Goal: Use online tool/utility: Utilize a website feature to perform a specific function

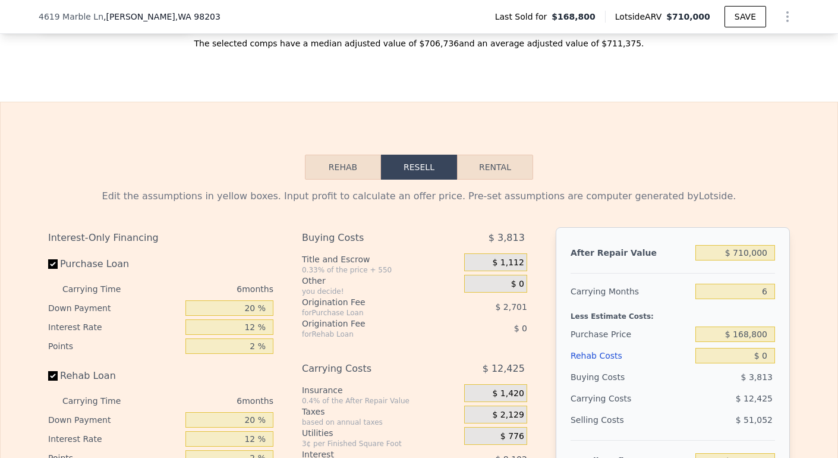
scroll to position [1693, 0]
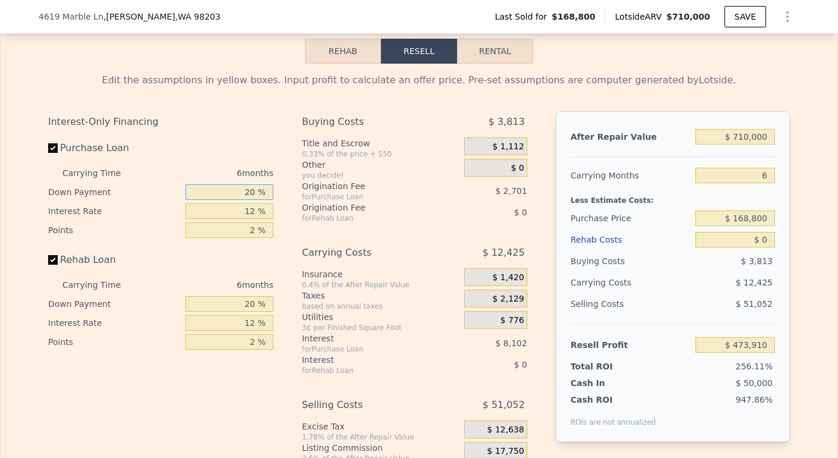
click at [244, 200] on input "20 %" at bounding box center [229, 191] width 88 height 15
type input "0 %"
type input "$ 471,207"
type input "10 %"
type input "$ 472,559"
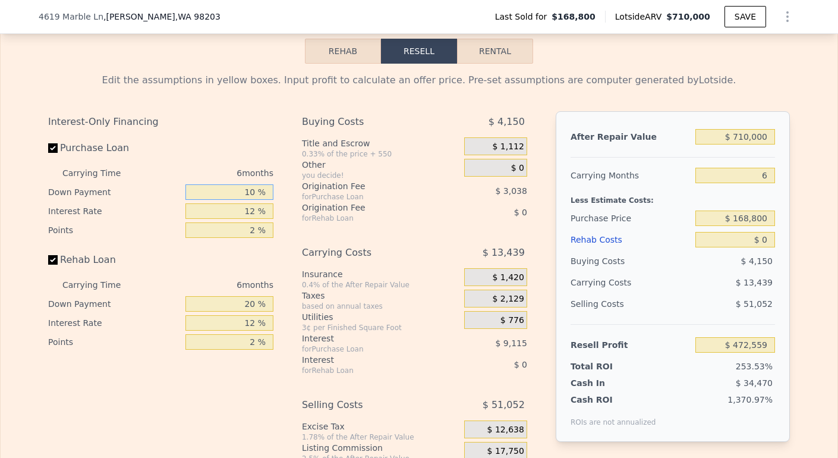
type input "10 %"
click at [250, 219] on input "12 %" at bounding box center [229, 210] width 88 height 15
type input "1 %"
type input "$ 480,911"
type input "9 %"
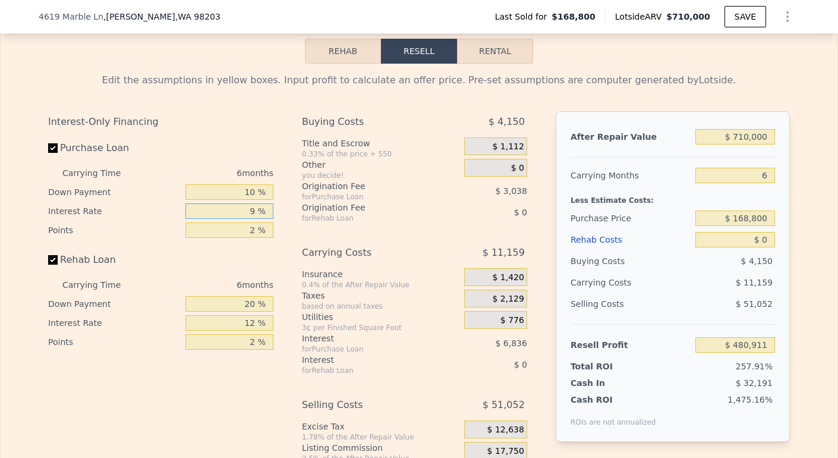
type input "$ 474,839"
type input "9.5 %"
type input "$ 474,455"
type input "9.5 %"
click at [247, 238] on input "2 %" at bounding box center [229, 229] width 88 height 15
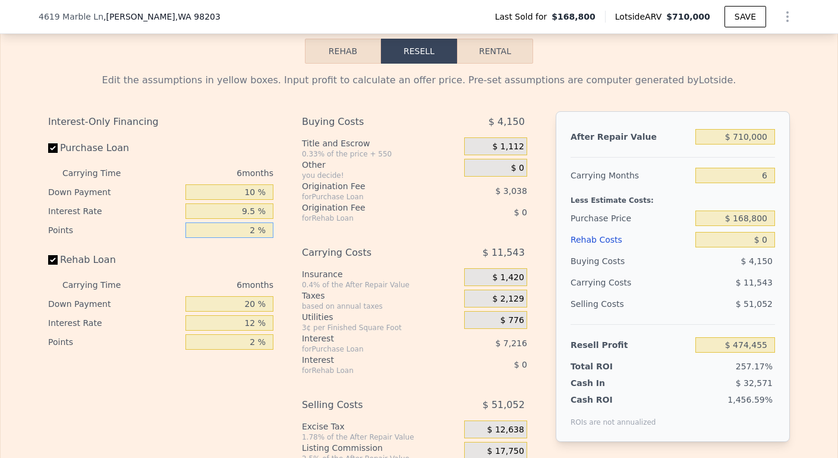
click at [249, 238] on input "2 %" at bounding box center [229, 229] width 88 height 15
type input "1 %"
type input "$ 475,974"
type input "1.5 %"
type input "$ 475,214"
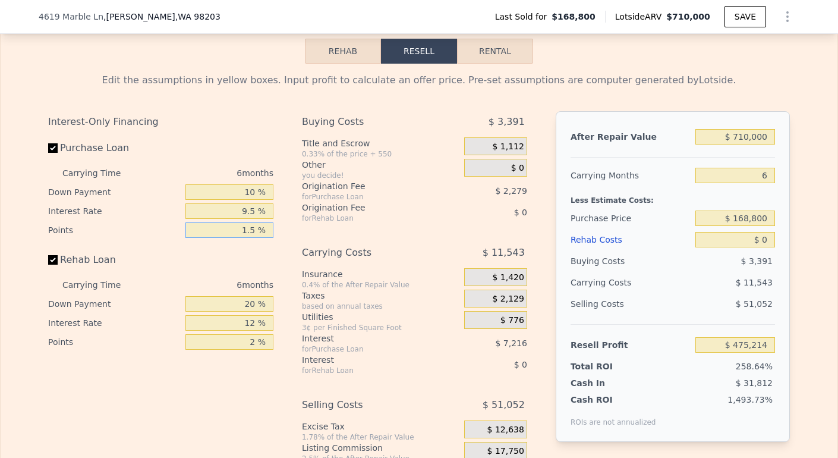
type input "1.5 %"
click at [251, 311] on input "20 %" at bounding box center [229, 303] width 88 height 15
type input "2 %"
type input "10 %"
click at [251, 330] on input "12 %" at bounding box center [229, 322] width 88 height 15
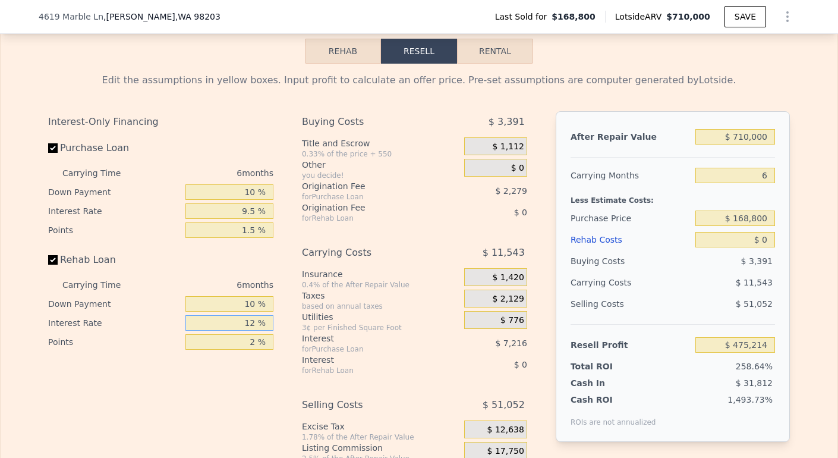
type input "1 %"
type input "9.5 %"
click at [251, 349] on input "2 %" at bounding box center [229, 341] width 88 height 15
type input "1.5 %"
click at [740, 144] on input "$ 710,000" at bounding box center [735, 136] width 80 height 15
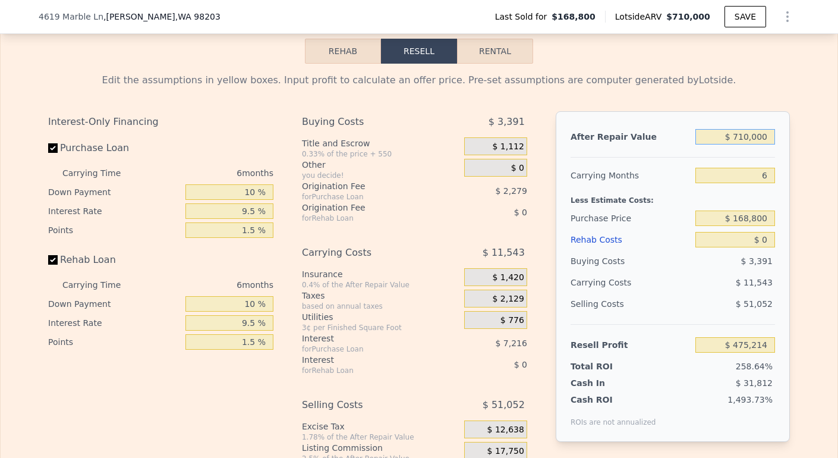
type input "$ 70,000"
type input "-$ 117,983"
type input "$ 730,000"
type input "$ 493,751"
type input "$ 730,000"
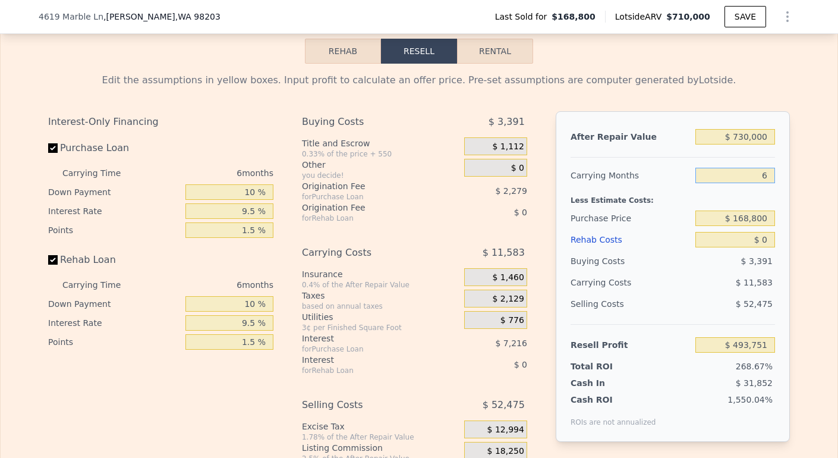
click at [763, 183] on input "6" at bounding box center [735, 175] width 80 height 15
type input "3"
type input "$ 499,542"
type input "3"
drag, startPoint x: 731, startPoint y: 235, endPoint x: 792, endPoint y: 239, distance: 61.3
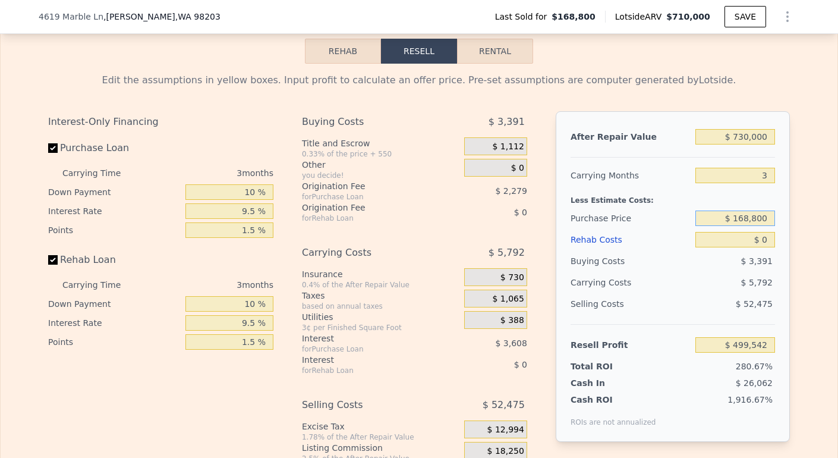
click at [794, 241] on div "Edit the assumptions in yellow boxes. Input profit to calculate an offer price.…" at bounding box center [419, 285] width 761 height 442
type input "$ 480,000"
click at [762, 247] on input "$ 0" at bounding box center [735, 239] width 80 height 15
type input "$ 176,454"
type input "$ 1"
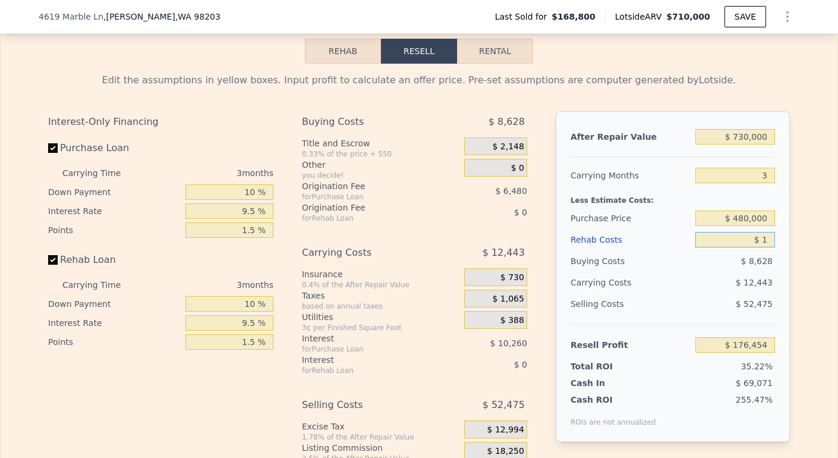
type input "$ 176,453"
type input "$ 10"
type input "$ 176,444"
type input "$ 100"
type input "$ 176,350"
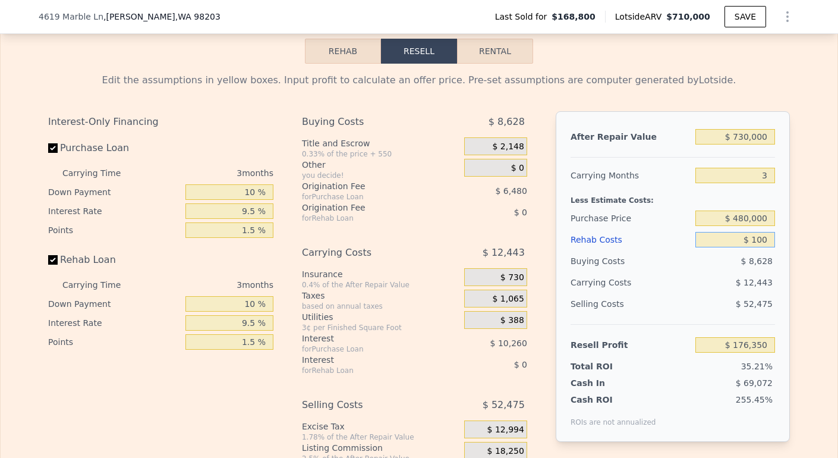
type input "$ 1,000"
type input "$ 175,419"
type input "$ 100,000"
type input "$ 72,965"
type input "$ 100,000"
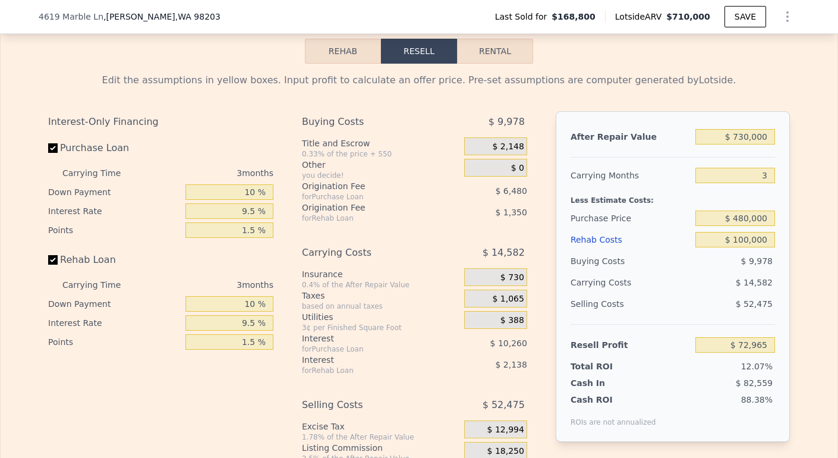
click at [742, 144] on div "$ 730,000" at bounding box center [735, 136] width 80 height 21
click at [742, 144] on input "$ 730,000" at bounding box center [735, 136] width 80 height 15
type input "$ 70,000"
type input "-$ 539,429"
type input "$ 740,000"
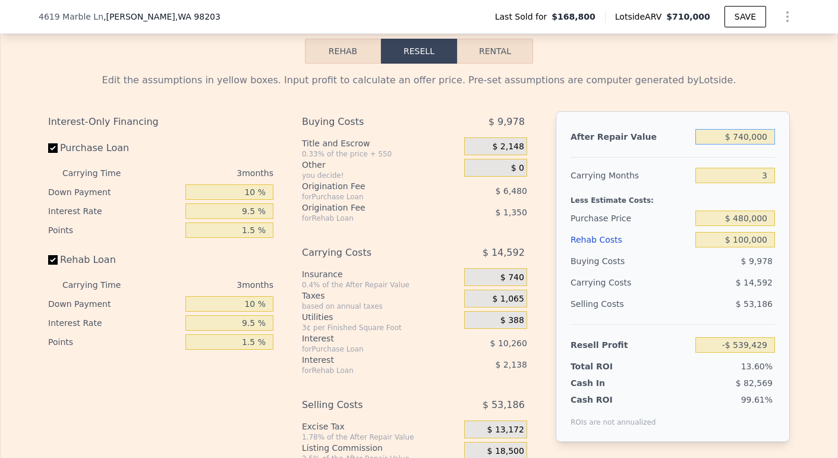
type input "$ 82,244"
type input "$ 750,000"
type input "$ 91,522"
type input "$ 750,000"
click at [737, 23] on button "SAVE" at bounding box center [745, 16] width 42 height 21
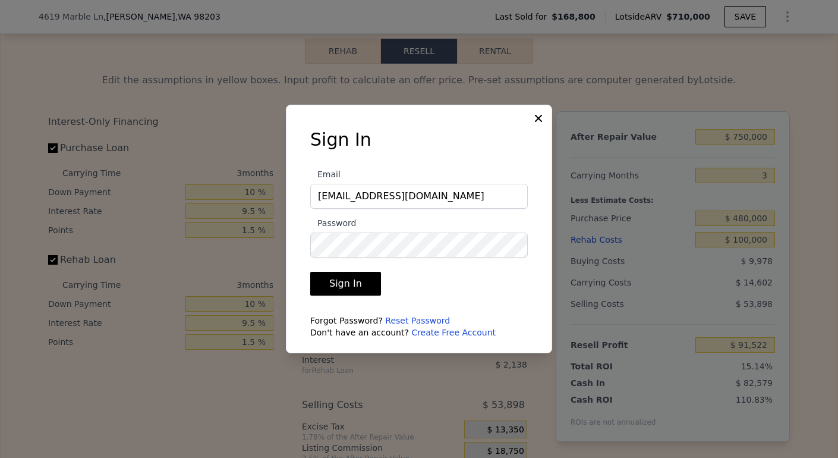
type input "lili.gerasimyuk@gmail.com"
click at [354, 288] on button "Sign In" at bounding box center [345, 284] width 71 height 24
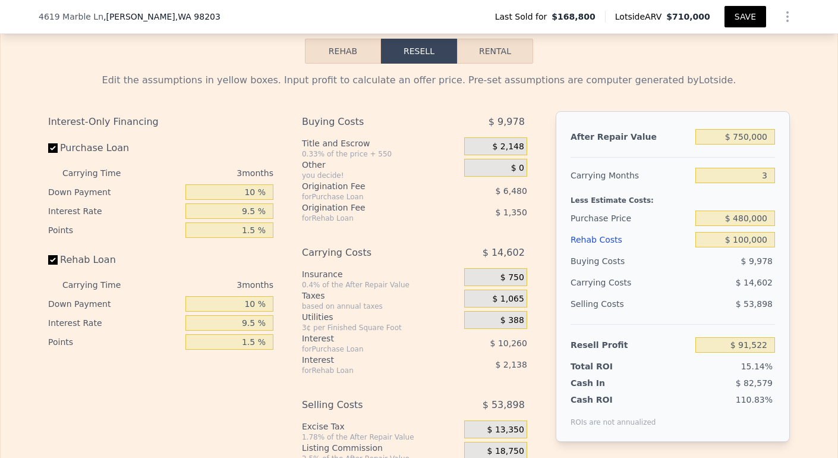
click at [727, 18] on button "SAVE" at bounding box center [745, 16] width 42 height 21
type input "$ 710,000"
type input "6"
type input "$ 0"
type input "$ 473,910"
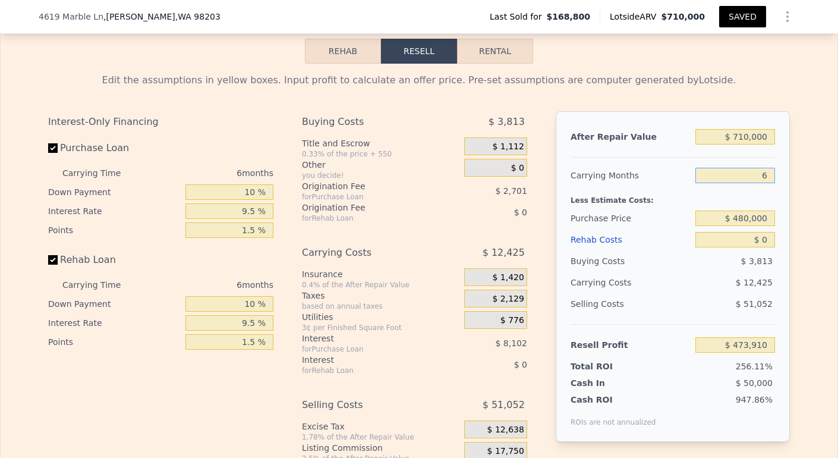
click at [765, 183] on input "6" at bounding box center [735, 175] width 80 height 15
type input "3"
type input "$ 480,122"
type input "3"
click at [764, 247] on input "$ 0" at bounding box center [735, 239] width 80 height 15
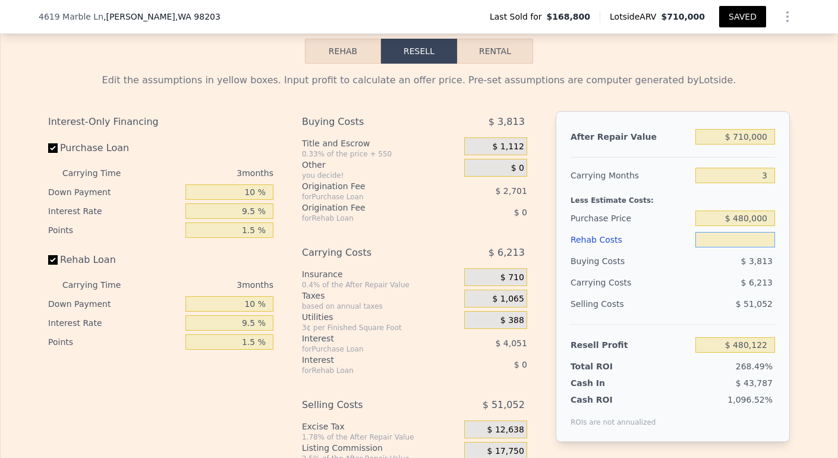
type input "$ 1"
type input "$ 480,121"
type input "$ 10"
type input "$ 480,112"
type input "$ 100"
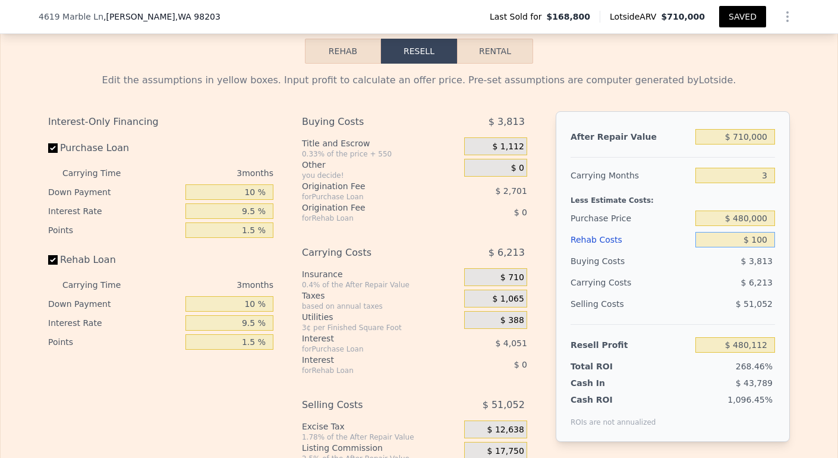
type input "$ 480,017"
type input "$ 1,000"
type input "$ 479,082"
type input "$ 10,000"
type input "$ 469,722"
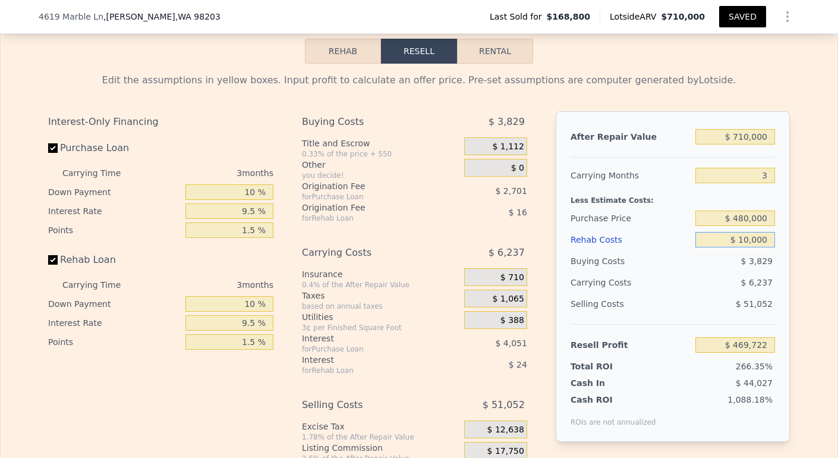
type input "$ 100,000"
type input "$ 376,122"
type input "$ 100,000"
click at [733, 272] on div "$ 5,413" at bounding box center [735, 260] width 80 height 21
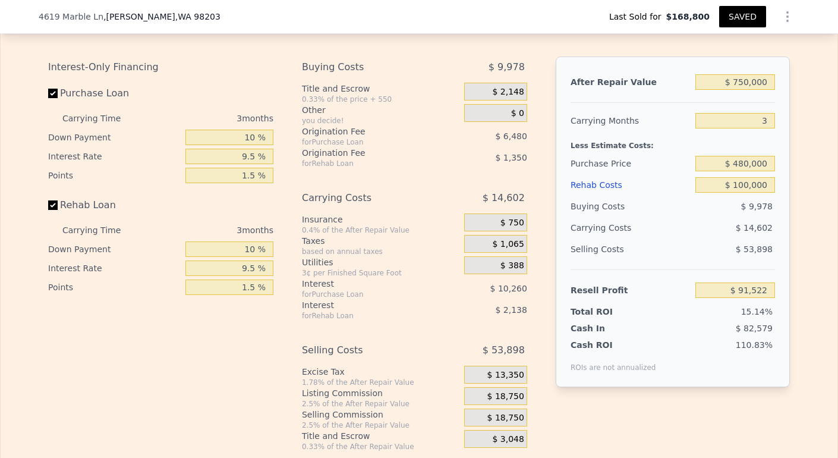
scroll to position [1742, 0]
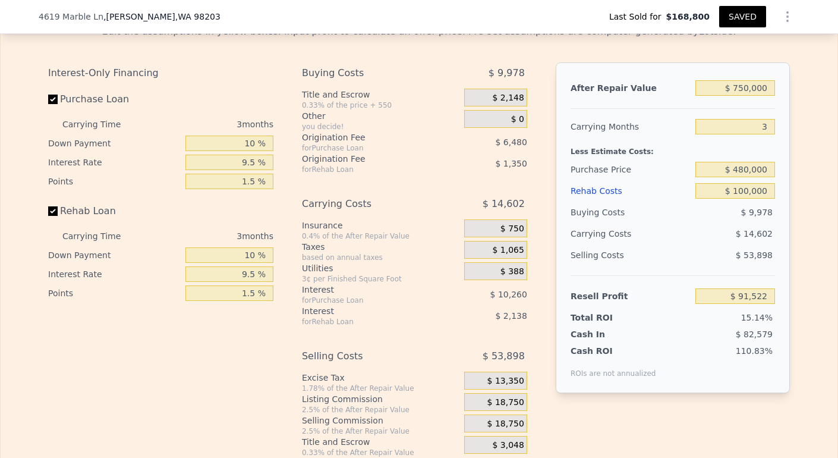
click at [787, 17] on icon "Show Options" at bounding box center [787, 17] width 1 height 10
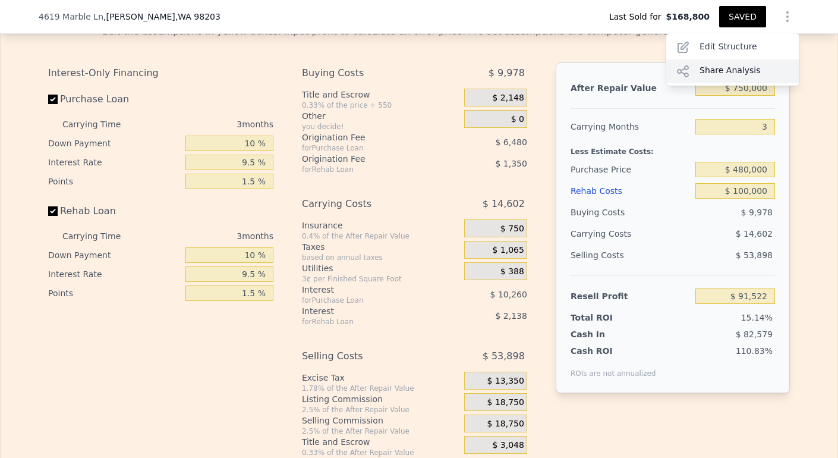
click at [743, 70] on div "Share Analysis" at bounding box center [732, 71] width 133 height 24
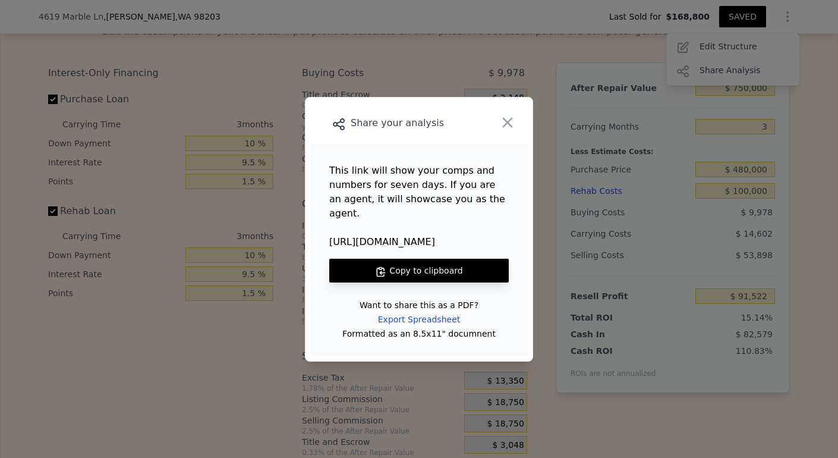
click at [455, 262] on button "Copy to clipboard" at bounding box center [418, 270] width 179 height 24
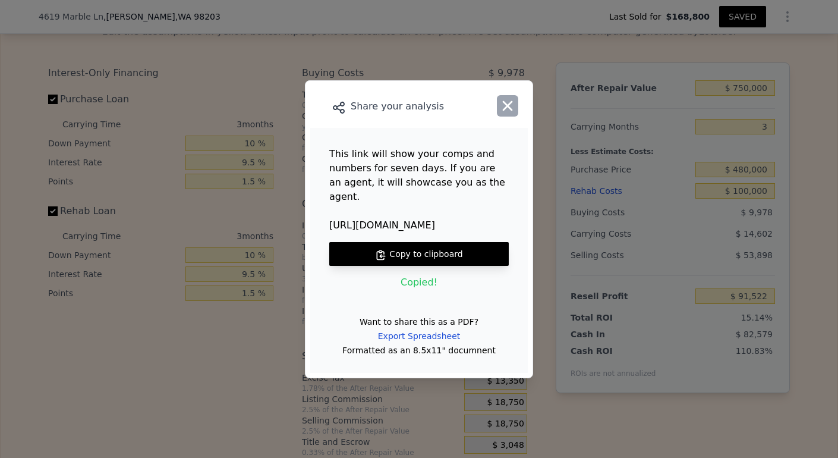
click at [506, 111] on icon "button" at bounding box center [508, 105] width 10 height 10
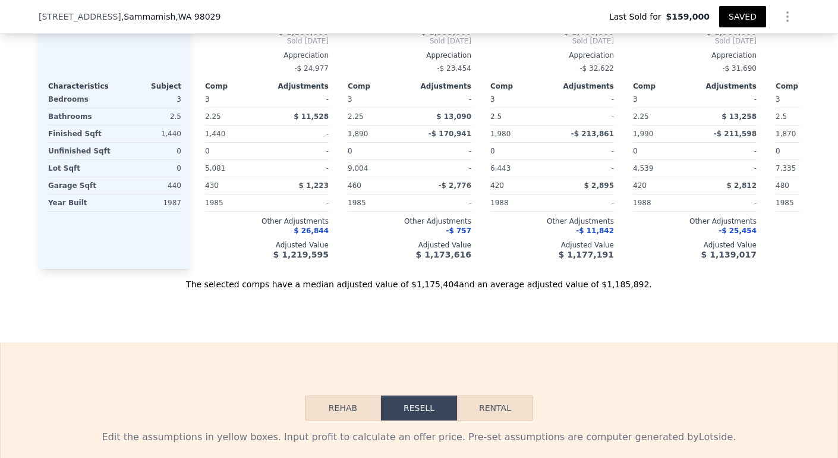
scroll to position [1638, 0]
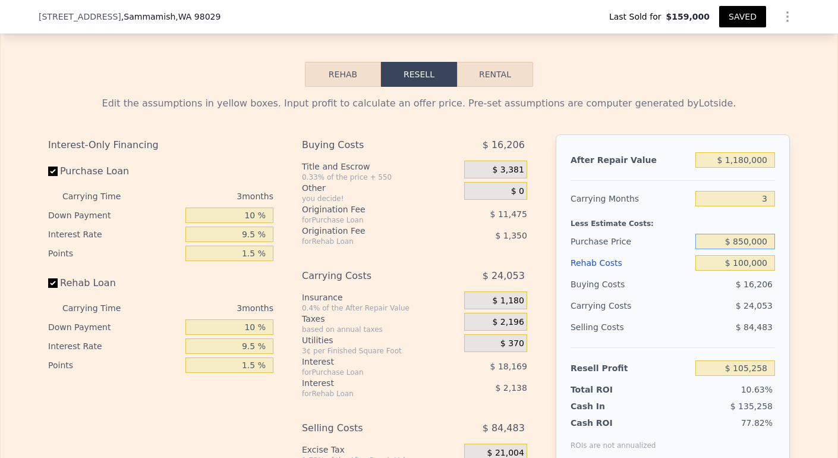
click at [740, 249] on input "$ 850,000" at bounding box center [735, 241] width 80 height 15
type input "$ 825,000"
click at [741, 168] on input "$ 1,180,000" at bounding box center [735, 159] width 80 height 15
type input "$ 131,213"
type input "$ 110,000"
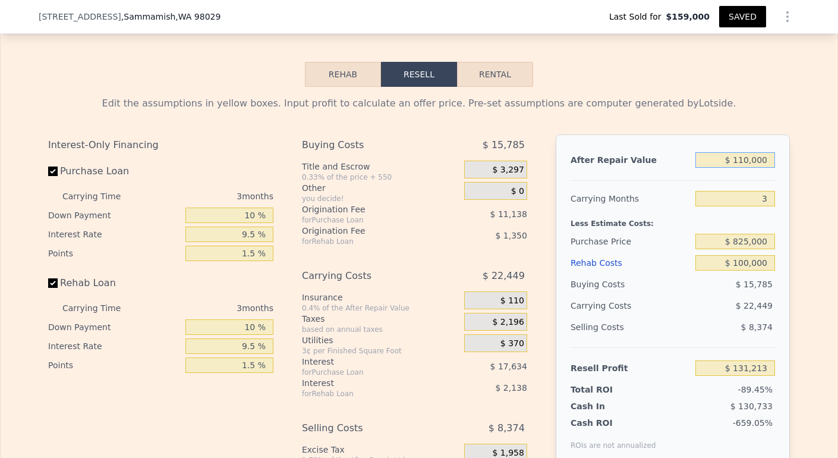
type input "-$ 861,608"
type input "$ 10,000"
type input "-$ 954,395"
type input "$ 120,000"
type input "-$ 852,330"
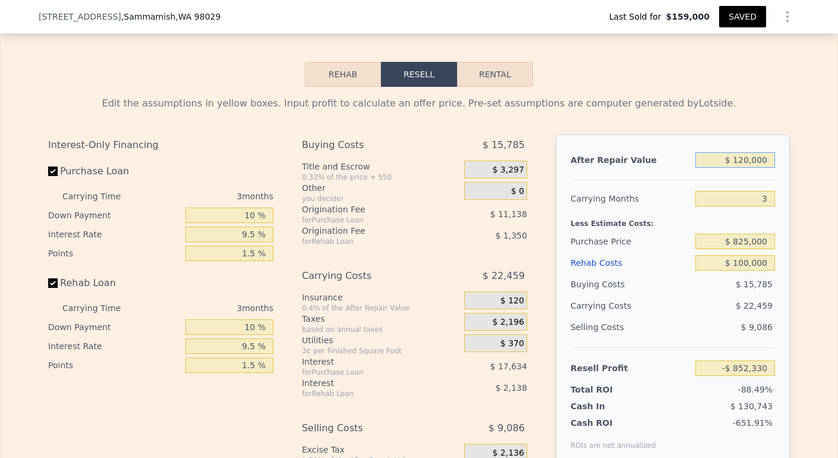
type input "$ 1,200,000"
type input "$ 149,770"
click at [767, 206] on input "3" at bounding box center [735, 198] width 80 height 15
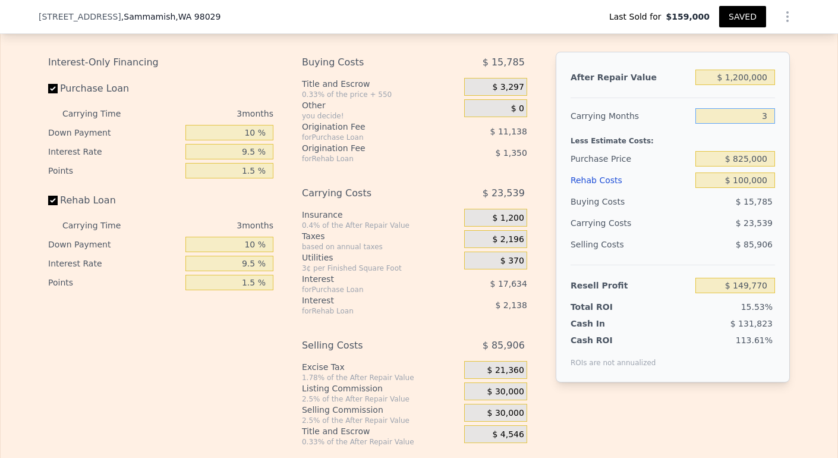
scroll to position [1722, 0]
click at [736, 84] on input "$ 1,200,000" at bounding box center [735, 75] width 80 height 15
type input "$ 100,000"
type input "-$ 870,887"
type input "$ 1,100,000"
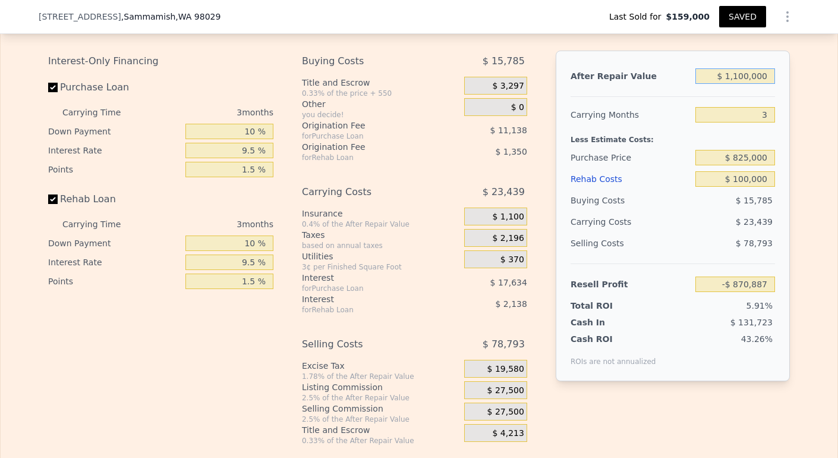
type input "$ 56,983"
type input "$ 1,100,000"
click at [726, 122] on input "3" at bounding box center [735, 114] width 80 height 15
click at [251, 139] on input "10 %" at bounding box center [229, 131] width 88 height 15
type input "1 %"
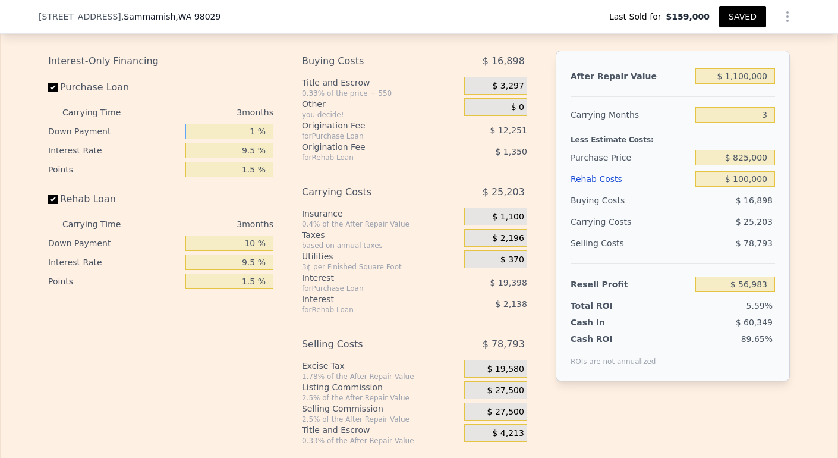
type input "$ 54,106"
type input "0 %"
type input "$ 53,787"
type input "0 %"
click at [249, 158] on input "9.5 %" at bounding box center [229, 150] width 88 height 15
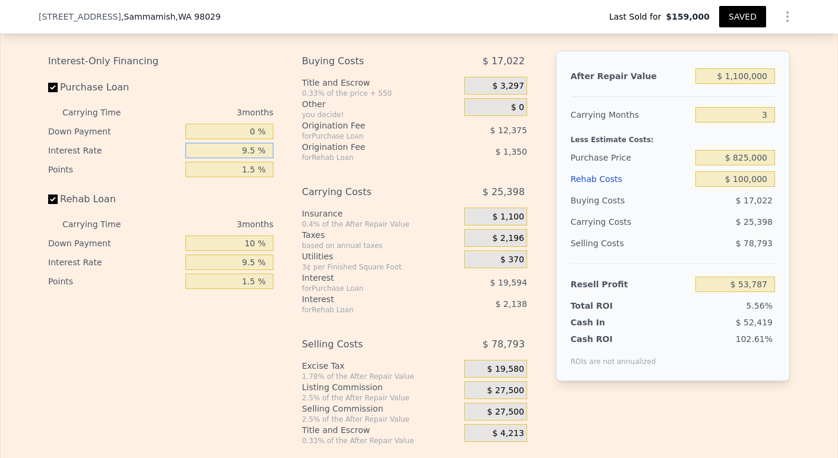
type input "9. %"
type input "$ 54,816"
type input "9 %"
type input "1 %"
type input "$ 71,316"
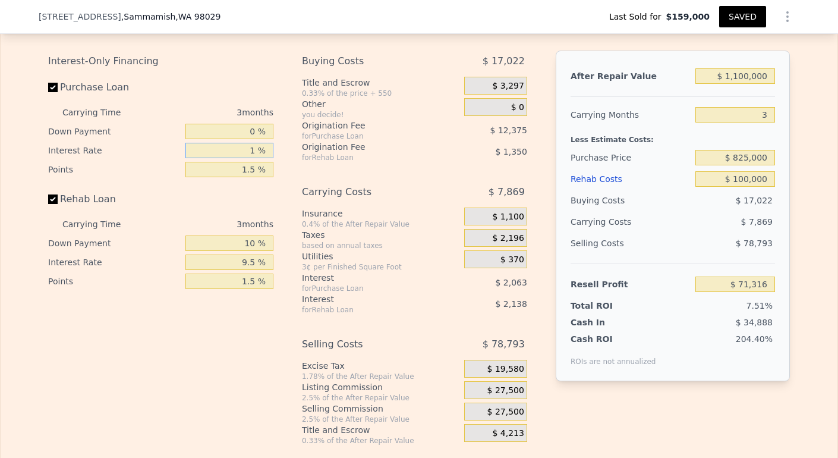
type input "10 %"
type input "$ 52,755"
type input "10.5 %"
type input "$ 51,723"
type input "10.5 %"
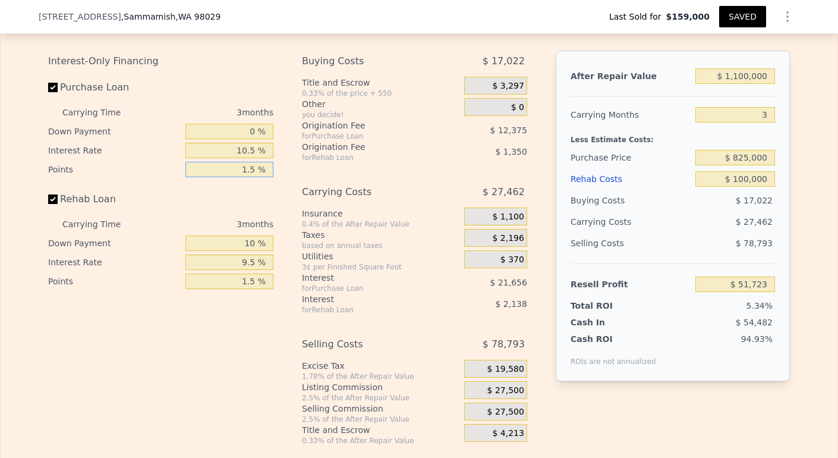
click at [250, 177] on input "1.5 %" at bounding box center [229, 169] width 88 height 15
type input "1. %"
type input "$ 55,848"
type input "1 %"
click at [253, 251] on input "10 %" at bounding box center [229, 242] width 88 height 15
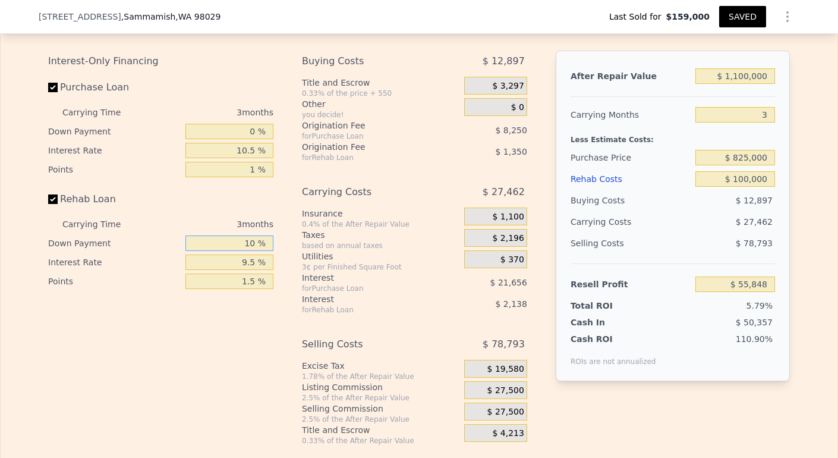
type input "1 %"
type input "$ 55,500"
type input "0 %"
type input "$ 55,461"
type input "0 %"
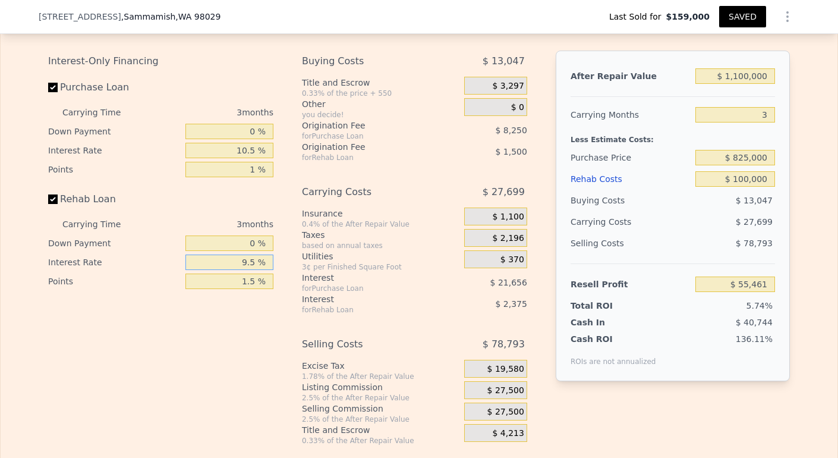
click at [248, 270] on input "9.5 %" at bounding box center [229, 261] width 88 height 15
type input "95 %"
type input "$ 34,086"
type input "5 %"
type input "$ 56,586"
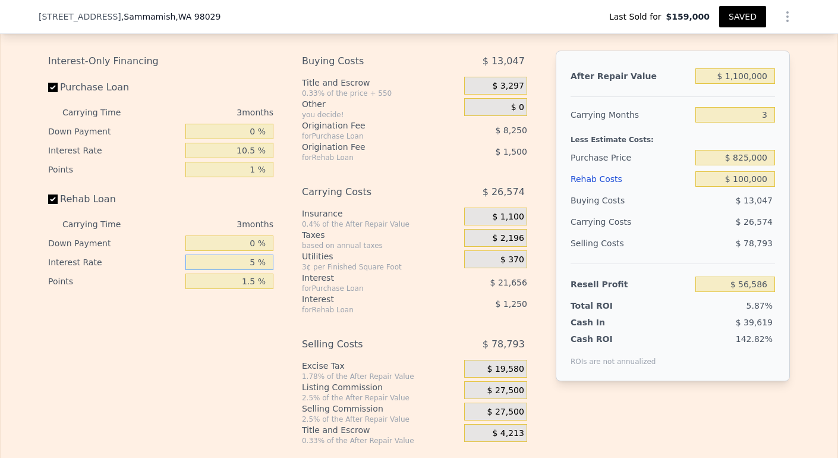
type input "15 %"
type input "$ 54,087"
type input "1 %"
type input "$ 57,588"
type input "10 %"
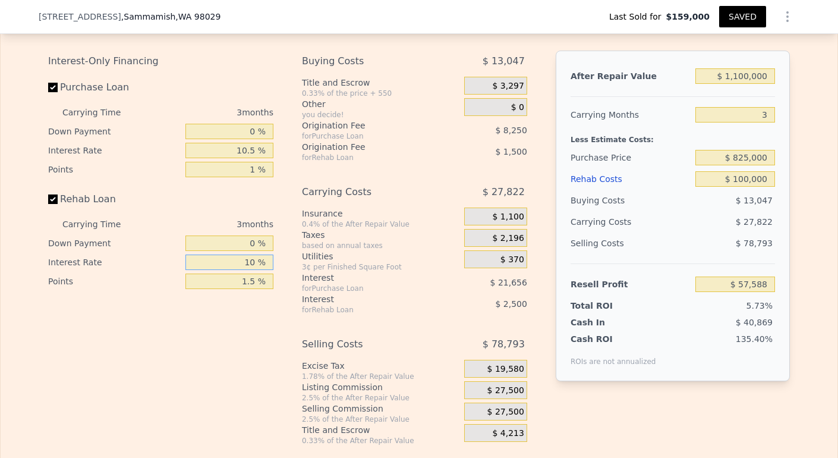
type input "$ 55,338"
type input "10.5 %"
type input "$ 55,212"
type input "10.5 %"
click at [251, 289] on input "1.5 %" at bounding box center [229, 280] width 88 height 15
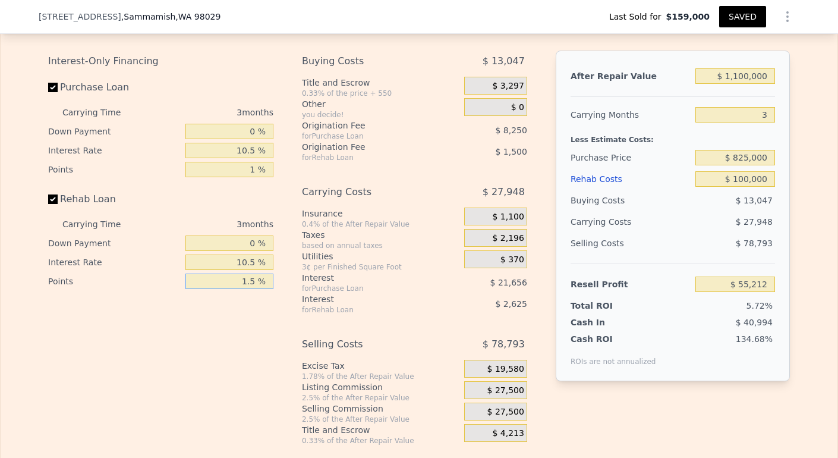
type input "1. %"
type input "$ 55,712"
type input "1 %"
click at [302, 310] on div "Carrying Costs $ 27,948 Insurance 0.4% of the After Repair Value $ 1,100 Taxes …" at bounding box center [414, 247] width 225 height 133
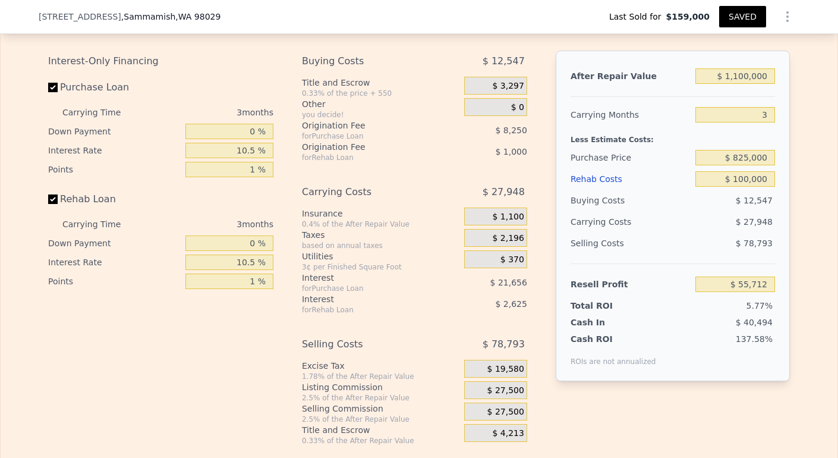
click at [327, 283] on div "Interest" at bounding box center [368, 278] width 133 height 12
click at [371, 229] on div "0.4% of the After Repair Value" at bounding box center [380, 224] width 157 height 10
click at [731, 84] on input "$ 1,100,000" at bounding box center [735, 75] width 80 height 15
click at [764, 122] on input "3" at bounding box center [735, 114] width 80 height 15
click at [749, 165] on input "$ 825,000" at bounding box center [735, 157] width 80 height 15
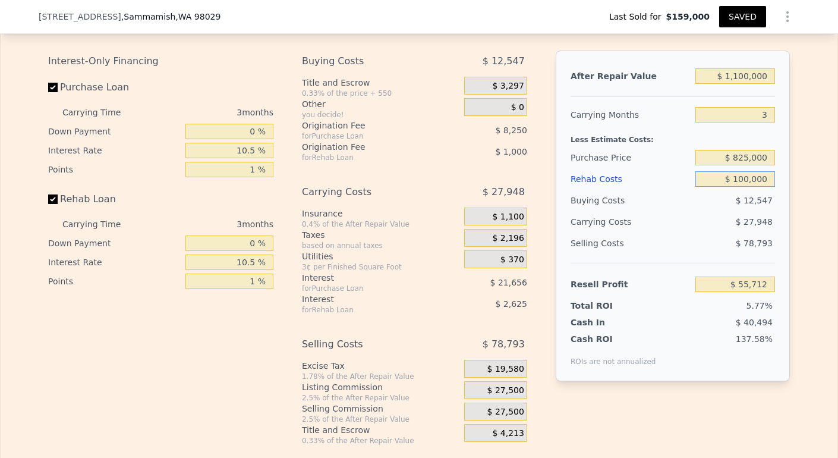
click at [747, 187] on input "$ 100,000" at bounding box center [735, 178] width 80 height 15
click at [736, 295] on div "$ 55,712" at bounding box center [735, 283] width 80 height 21
click at [736, 292] on input "$ 55,712" at bounding box center [735, 283] width 80 height 15
click at [709, 328] on div "$ 40,494" at bounding box center [711, 322] width 125 height 12
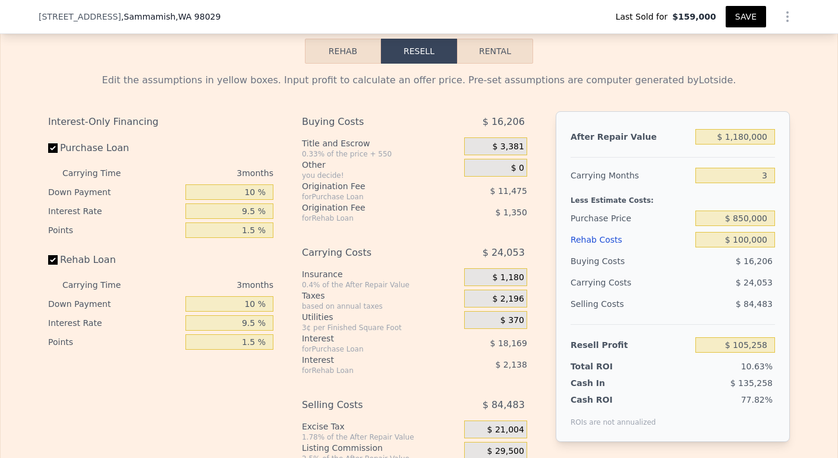
scroll to position [1695, 0]
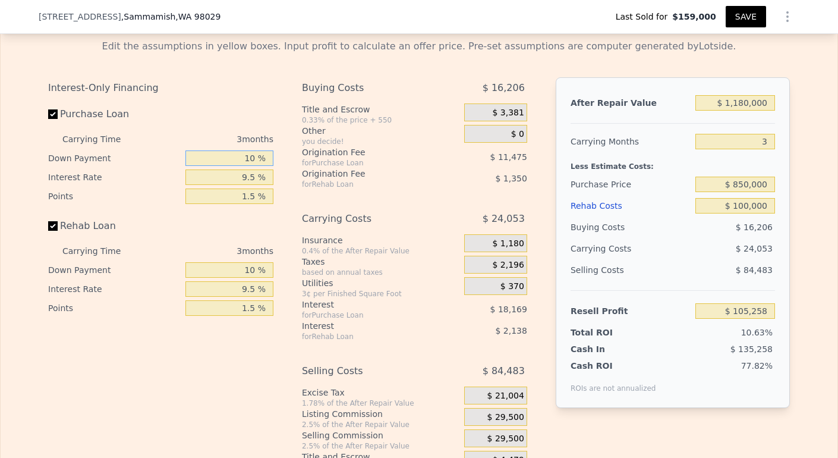
click at [249, 166] on input "10 %" at bounding box center [229, 157] width 88 height 15
type input "1 %"
type input "$ 102,292"
type input "0 %"
type input "$ 101,964"
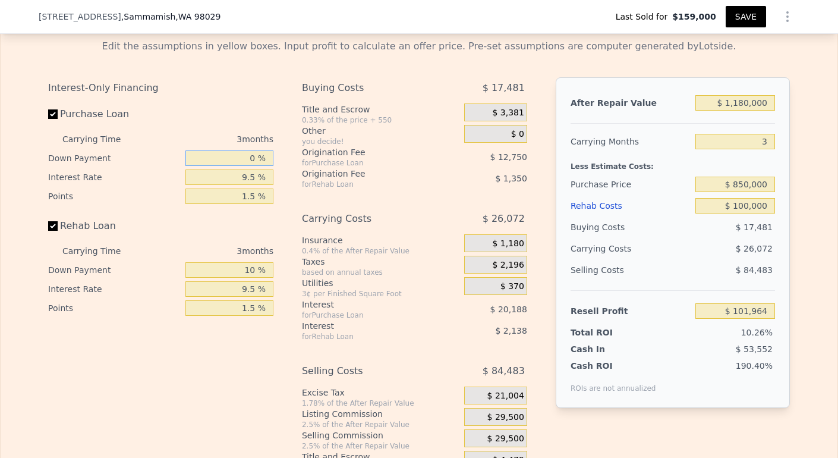
type input "0 %"
click at [242, 185] on input "9.5 %" at bounding box center [229, 176] width 88 height 15
type input ".5 %"
type input "$ 121,089"
type input "1.5 %"
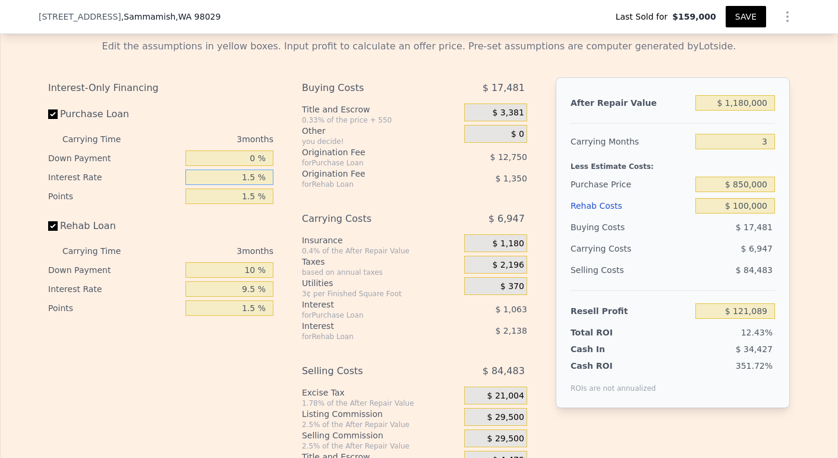
type input "$ 118,962"
type input "10.5 %"
type input "$ 99,840"
type input "10.5 %"
click at [250, 204] on input "1.5 %" at bounding box center [229, 195] width 88 height 15
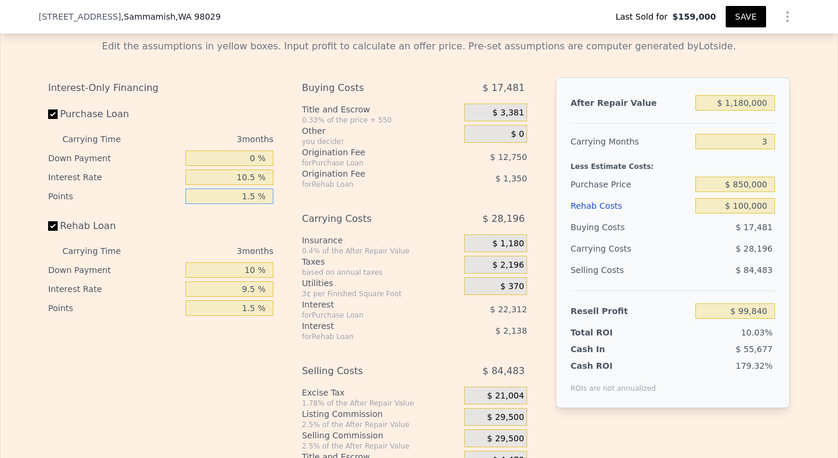
type input "1. %"
type input "$ 104,090"
type input "1 %"
click at [250, 277] on input "10 %" at bounding box center [229, 269] width 88 height 15
type input "1 %"
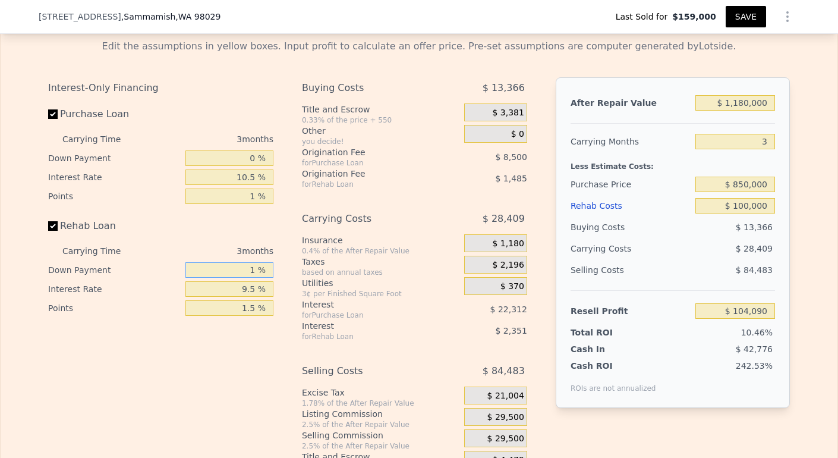
type input "$ 103,742"
type input "0 %"
type input "$ 103,703"
type input "0 %"
click at [247, 297] on input "9.5 %" at bounding box center [229, 288] width 88 height 15
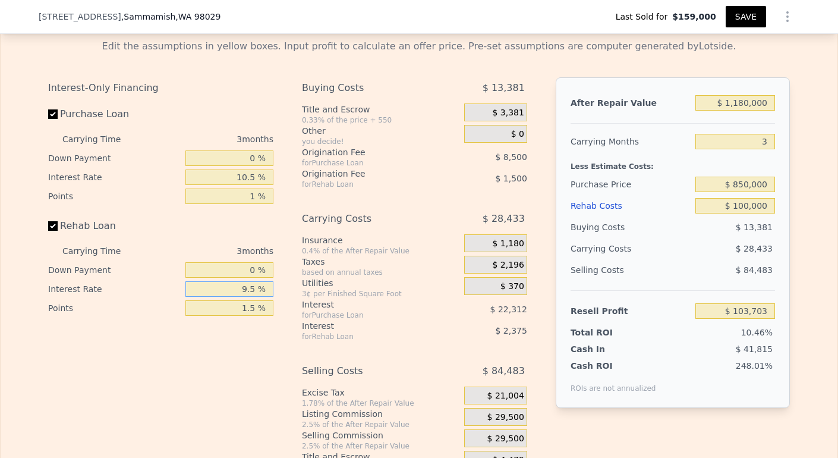
type input "95 %"
type input "$ 82,328"
type input "9 %"
type input "$ 103,829"
type input "1 %"
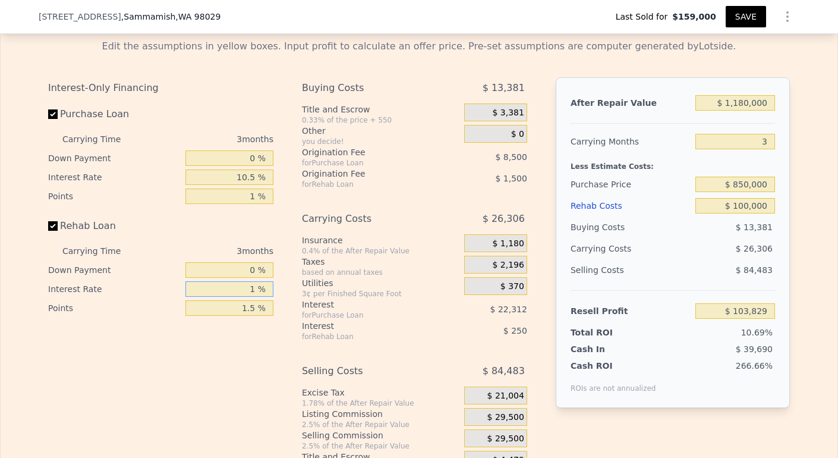
type input "$ 105,830"
type input "10 %"
type input "$ 103,580"
type input "10.5 %"
type input "$ 103,454"
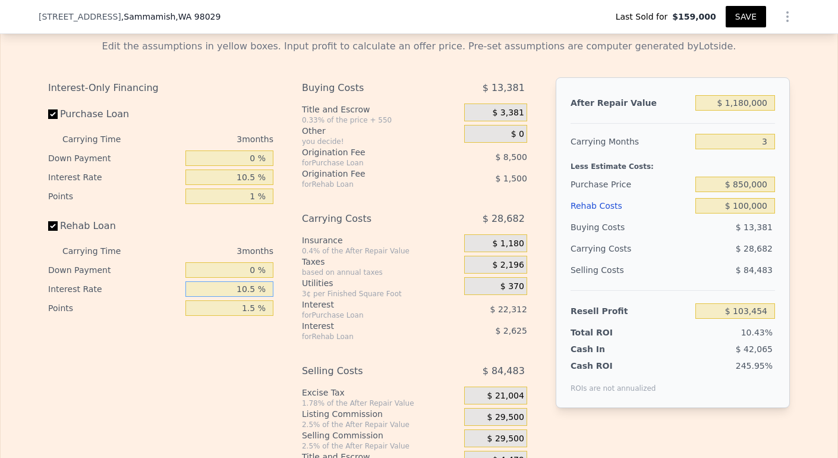
type input "10.5 %"
click at [251, 316] on input "1.5 %" at bounding box center [229, 307] width 88 height 15
type input "1 %"
type input "$ 103,954"
type input "1 %"
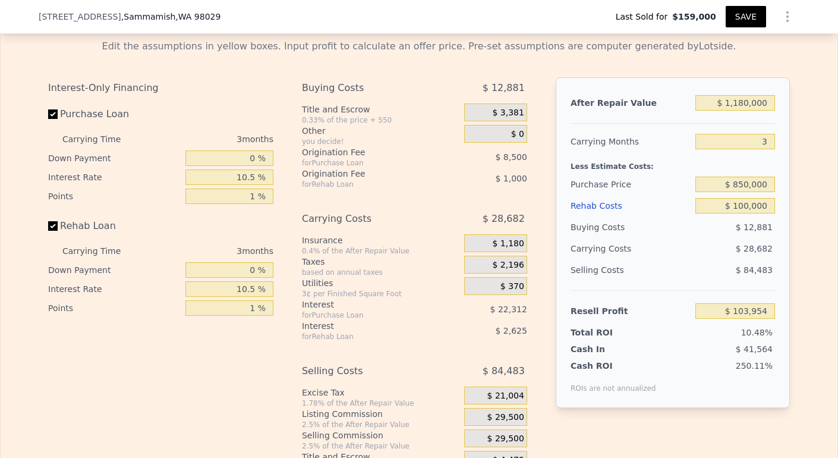
click at [285, 388] on div "Interest-Only Financing Purchase Loan Carrying Time 3 months Down Payment 0 % I…" at bounding box center [419, 274] width 742 height 395
click at [740, 111] on input "$ 1,180,000" at bounding box center [735, 102] width 80 height 15
type input "$ 110,000"
type input "-$ 888,867"
type input "$ 1,100,000"
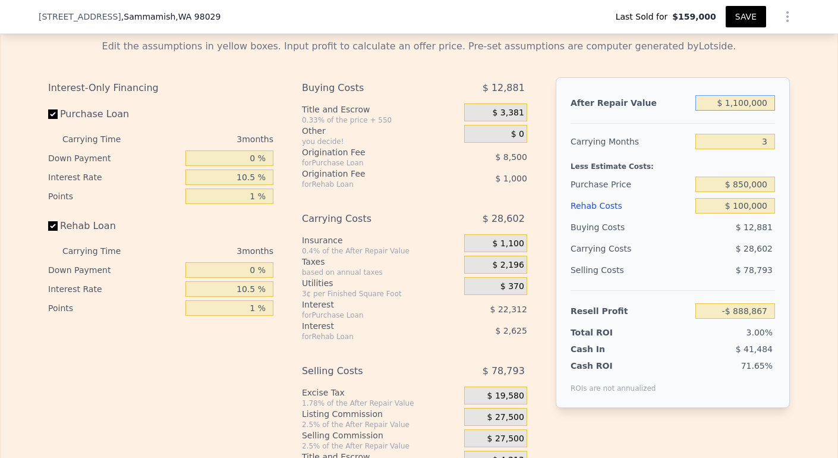
type input "$ 29,724"
type input "$ 1,100,000"
click at [739, 192] on input "$ 850,000" at bounding box center [735, 183] width 80 height 15
click at [744, 192] on input "$ 850,000" at bounding box center [735, 183] width 80 height 15
type input "$ 825,000"
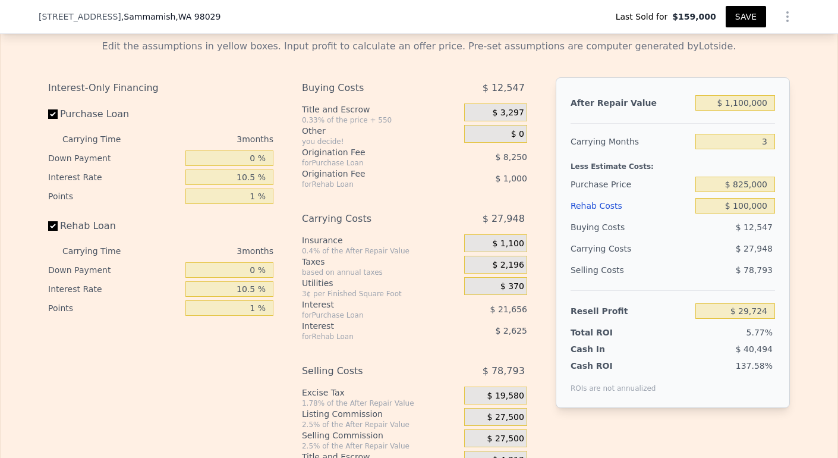
click at [742, 253] on span "$ 27,948" at bounding box center [754, 249] width 37 height 10
type input "$ 55,712"
drag, startPoint x: 725, startPoint y: 121, endPoint x: 771, endPoint y: 124, distance: 46.4
click at [774, 125] on div "After Repair Value $ 1,100,000 Carrying Months 3 Less Estimate Costs: Purchase …" at bounding box center [673, 242] width 234 height 330
drag, startPoint x: 750, startPoint y: 161, endPoint x: 769, endPoint y: 165, distance: 19.5
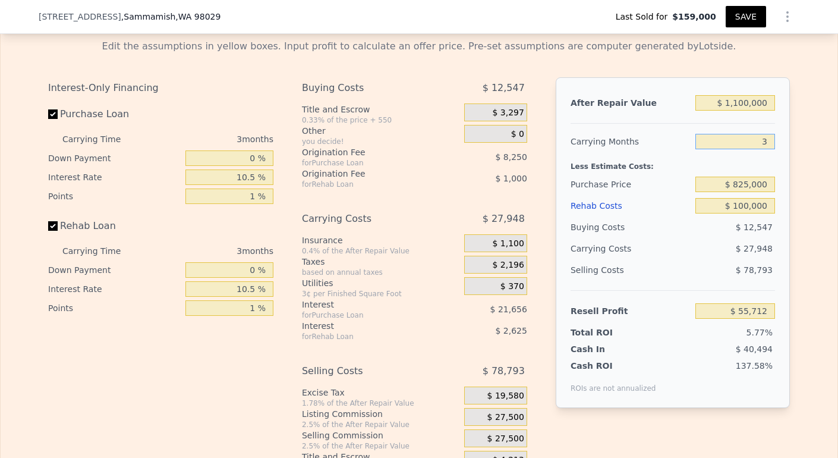
click at [769, 149] on input "3" at bounding box center [735, 141] width 80 height 15
drag, startPoint x: 727, startPoint y: 204, endPoint x: 775, endPoint y: 205, distance: 47.5
click at [775, 206] on div "After Repair Value $ 1,100,000 Carrying Months 3 Less Estimate Costs: Purchase …" at bounding box center [673, 242] width 234 height 330
drag, startPoint x: 730, startPoint y: 225, endPoint x: 777, endPoint y: 231, distance: 47.8
click at [777, 231] on div "After Repair Value $ 1,100,000 Carrying Months 3 Less Estimate Costs: Purchase …" at bounding box center [673, 242] width 234 height 330
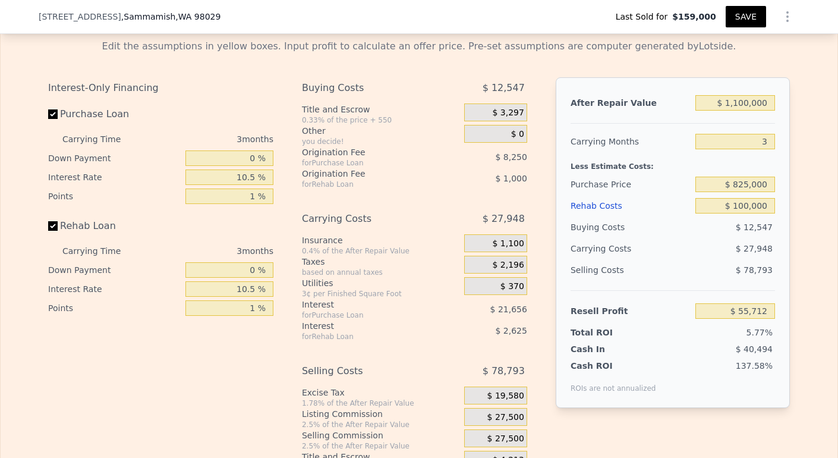
click at [750, 312] on div "Resell Profit $ 55,712" at bounding box center [672, 305] width 204 height 31
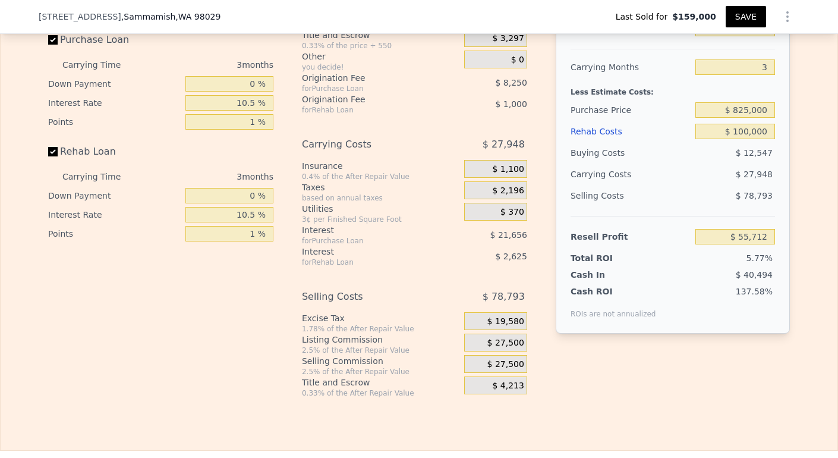
scroll to position [1771, 0]
click at [490, 326] on span "$ 19,580" at bounding box center [505, 320] width 37 height 11
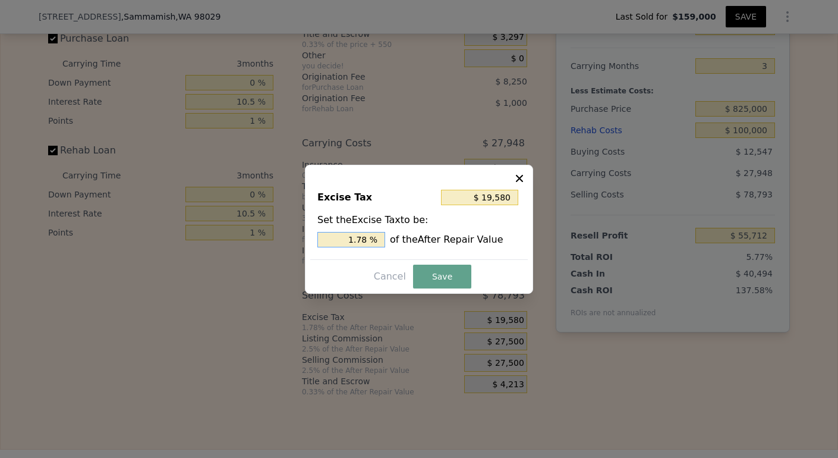
click at [364, 239] on input "1.78 %" at bounding box center [351, 239] width 68 height 15
type input "$ 18,700"
type input "1.7 %"
type input "$ 11,000"
type input "1 %"
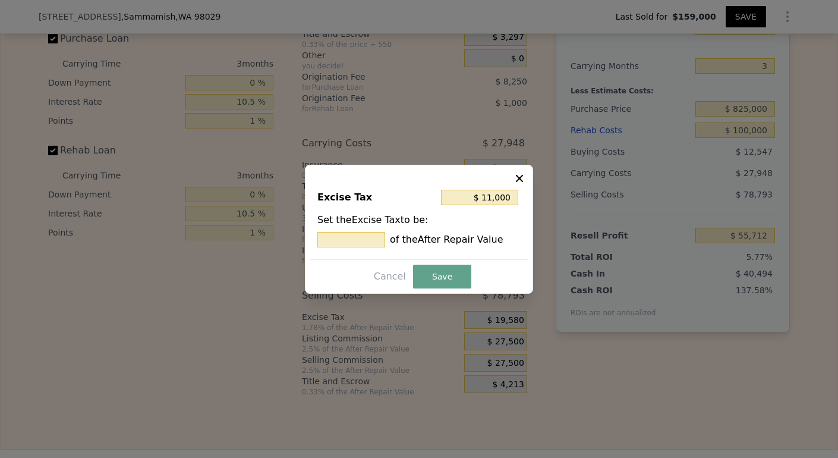
click at [522, 176] on icon at bounding box center [519, 178] width 12 height 12
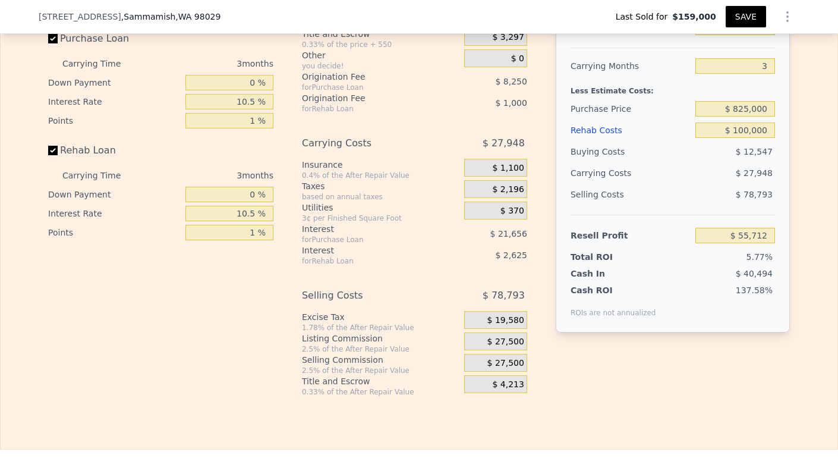
click at [481, 350] on div "$ 27,500" at bounding box center [495, 341] width 63 height 18
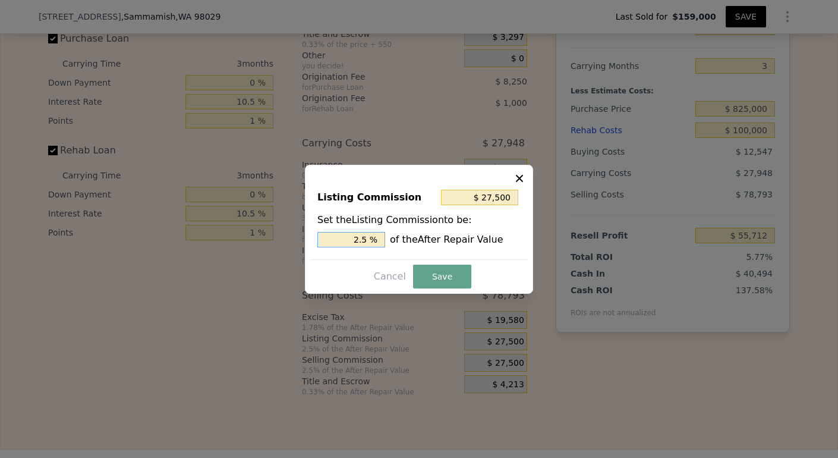
click at [365, 234] on input "2.5 %" at bounding box center [351, 239] width 68 height 15
type input "$ 22,000"
type input "2 %"
click at [459, 274] on button "Save" at bounding box center [442, 276] width 58 height 24
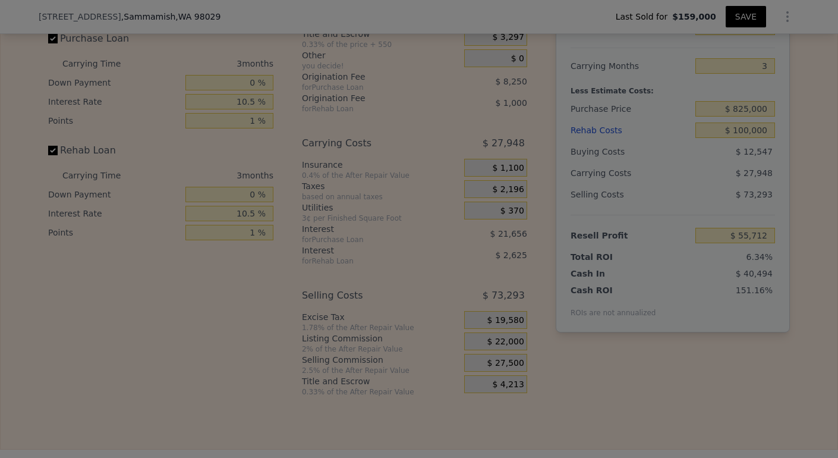
type input "$ 61,212"
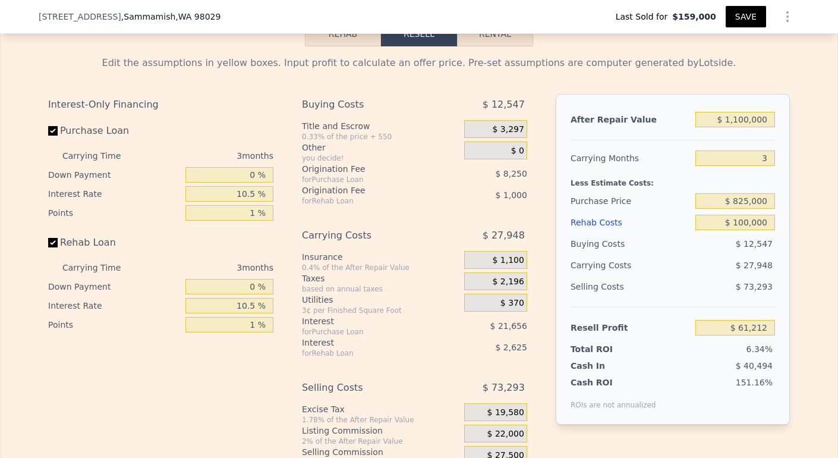
scroll to position [1699, 0]
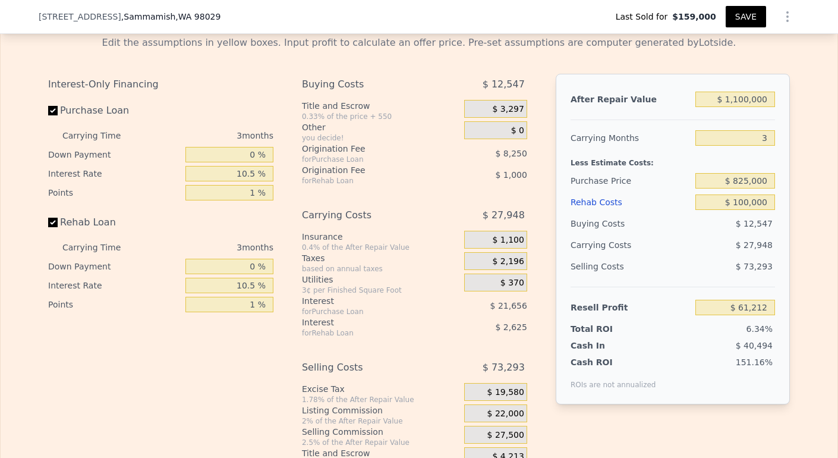
type input "$ 1,180,000"
type input "$ 105,258"
